Goal: Task Accomplishment & Management: Manage account settings

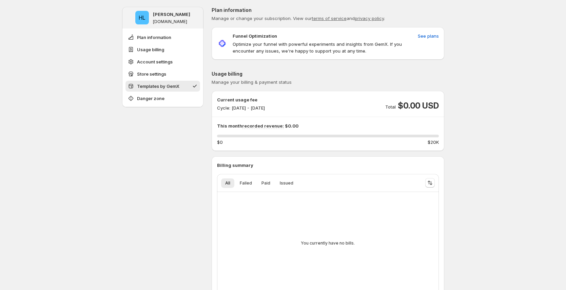
scroll to position [542, 0]
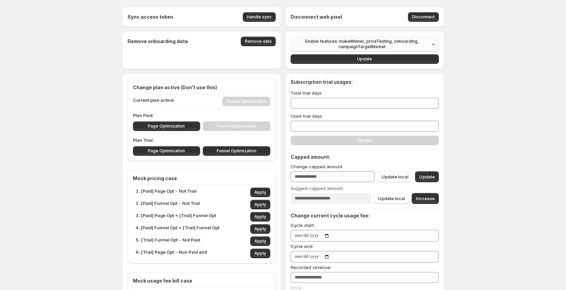
click at [430, 45] on span "Enable features: makeWinner, priceTesting, onboarding, campaignTargetMarket" at bounding box center [362, 44] width 135 height 11
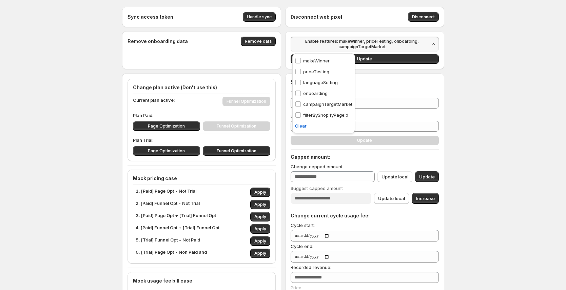
click at [487, 87] on div "Sync access token Handle sync Disconnect web pixel Disconnect Remove onboarding…" at bounding box center [283, 280] width 566 height 560
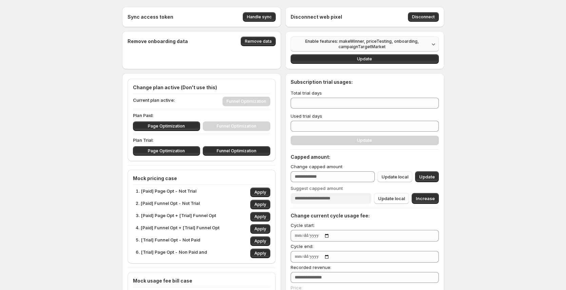
click at [430, 46] on span "Enable features: makeWinner, priceTesting, onboarding, campaignTargetMarket" at bounding box center [362, 44] width 135 height 11
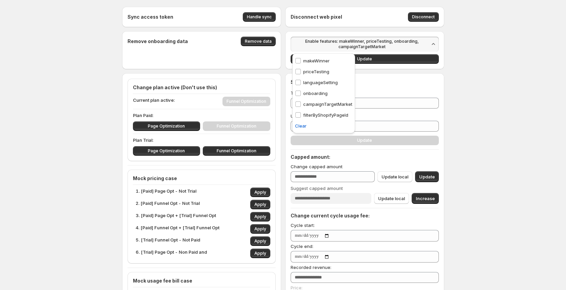
click at [322, 81] on p "languageSetting" at bounding box center [320, 82] width 35 height 7
click at [323, 114] on p "filterByShopifyPageId" at bounding box center [325, 115] width 45 height 7
click at [493, 73] on div "Sync access token Handle sync Disconnect web pixel Disconnect Remove onboarding…" at bounding box center [283, 280] width 566 height 560
